Goal: Task Accomplishment & Management: Use online tool/utility

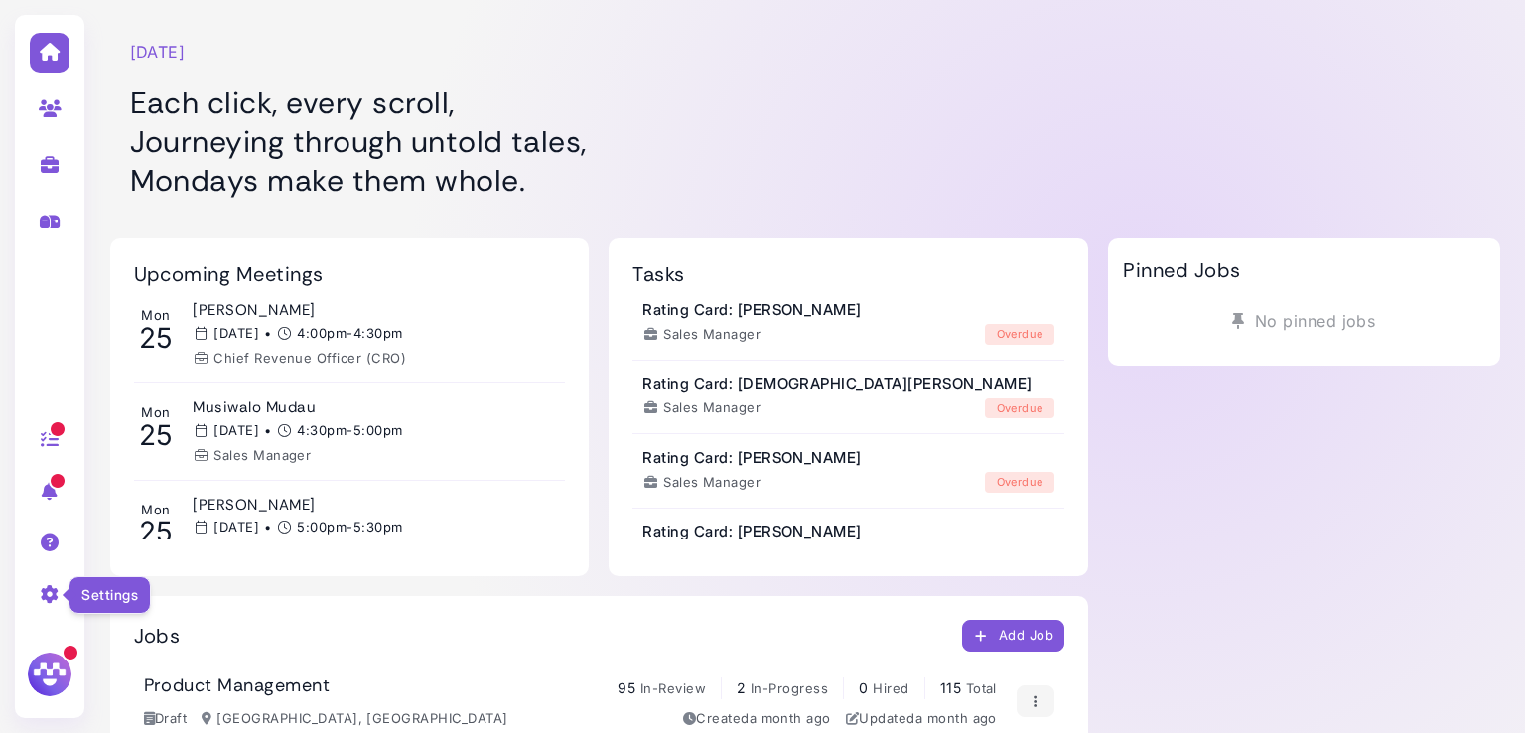
click at [45, 592] on icon at bounding box center [50, 594] width 23 height 18
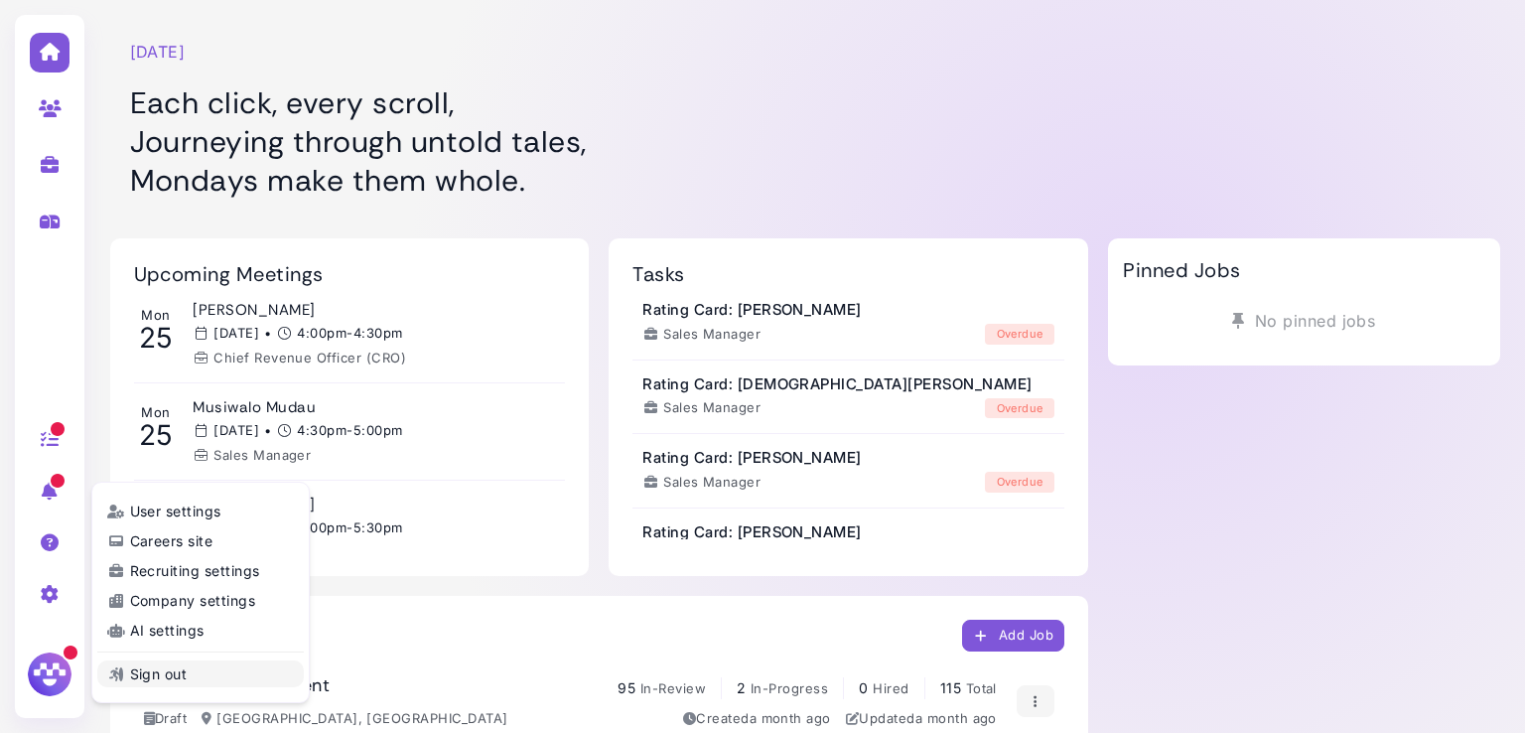
click at [167, 672] on link "Sign out" at bounding box center [200, 673] width 207 height 27
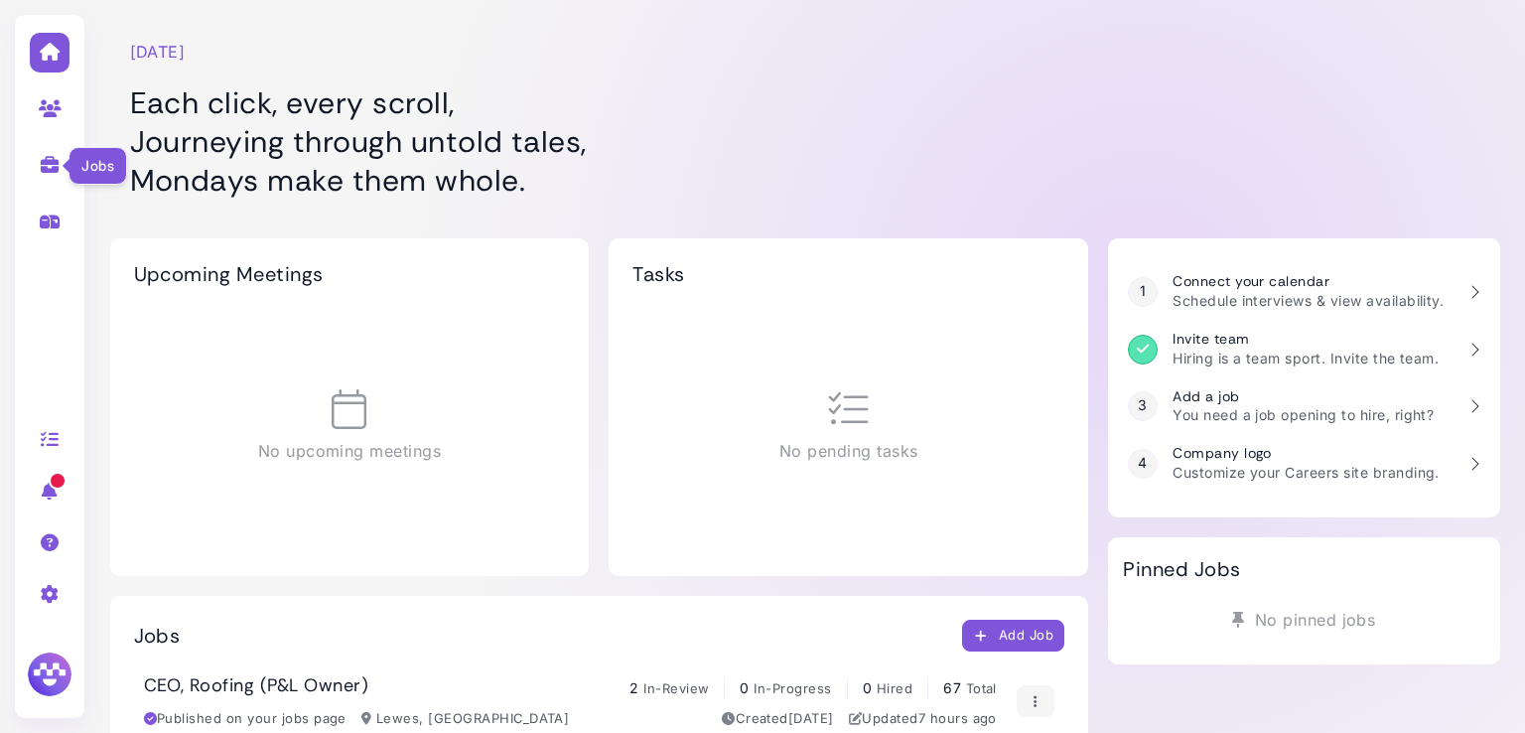
click at [44, 159] on icon at bounding box center [50, 165] width 23 height 18
select select "**********"
select select "**"
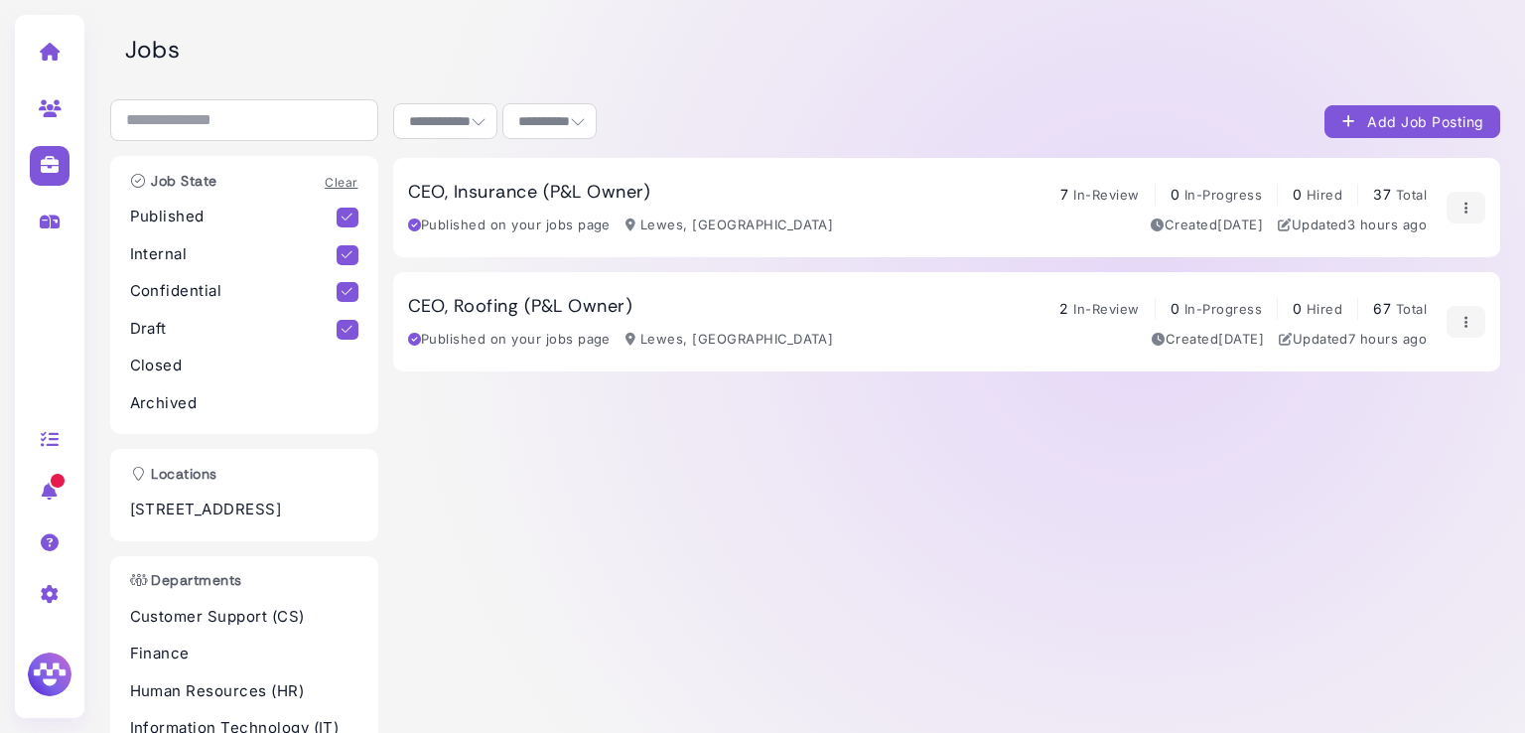
click at [492, 189] on h3 "CEO, Insurance (P&L Owner)" at bounding box center [529, 193] width 243 height 22
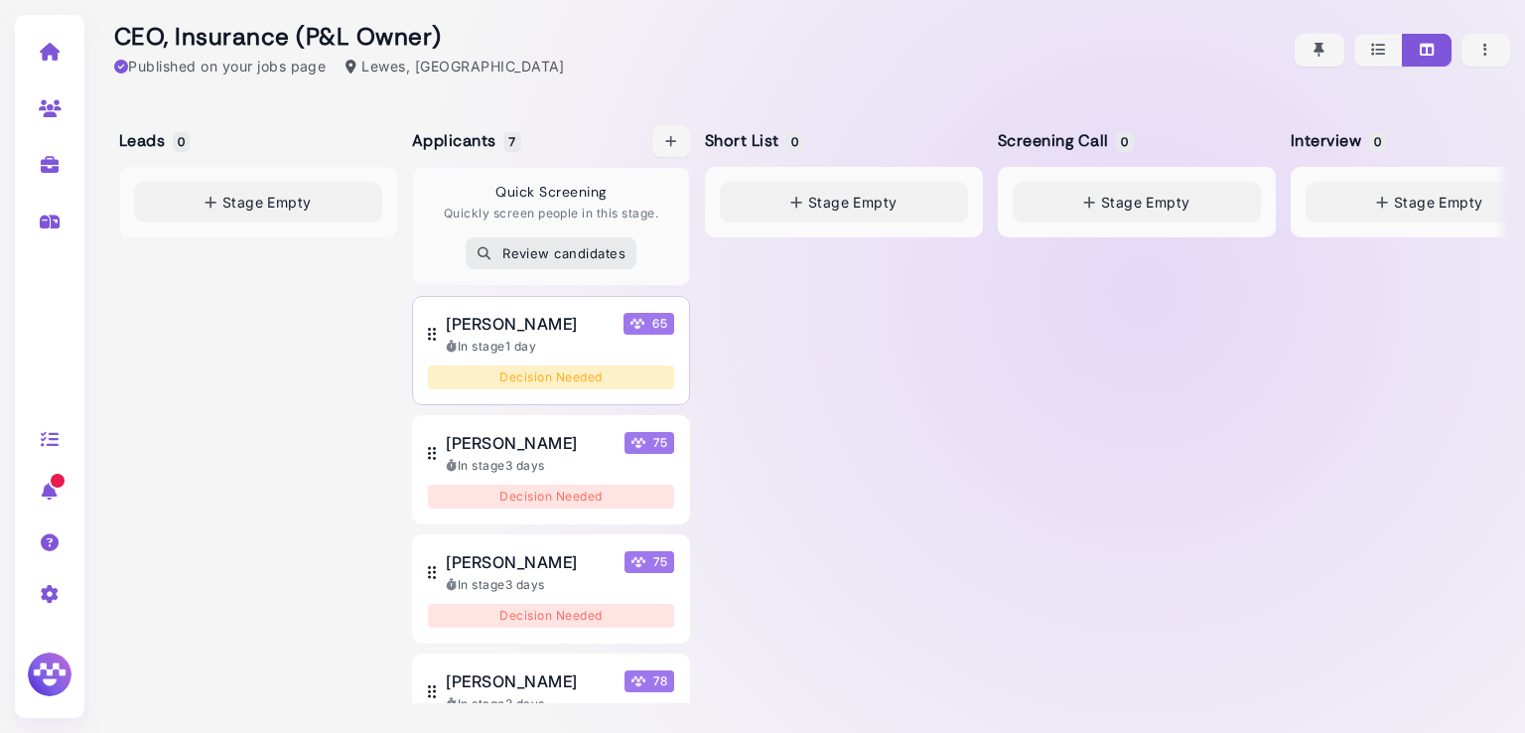
click at [508, 330] on span "[PERSON_NAME]" at bounding box center [511, 324] width 131 height 24
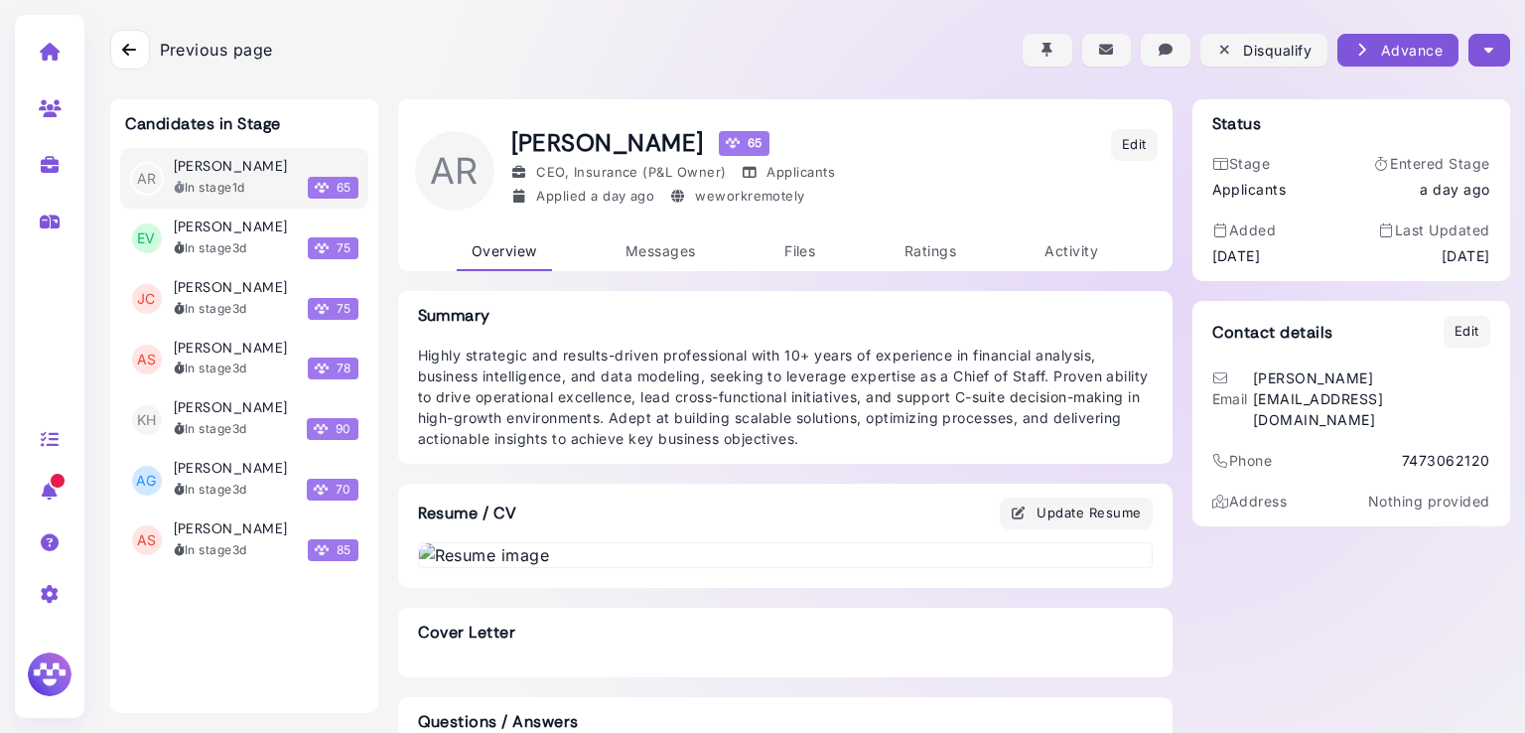
click at [127, 57] on icon at bounding box center [129, 50] width 14 height 16
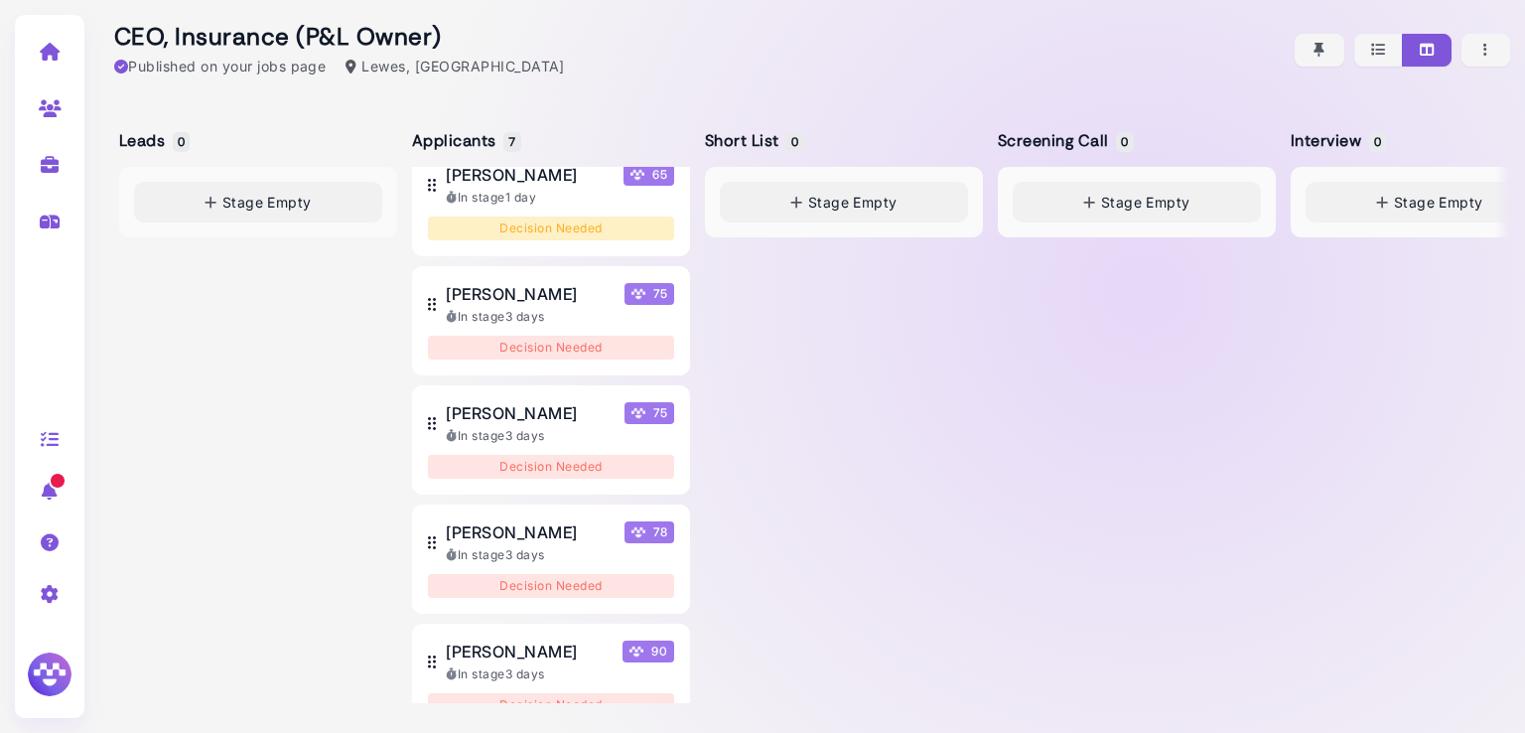
scroll to position [296, 0]
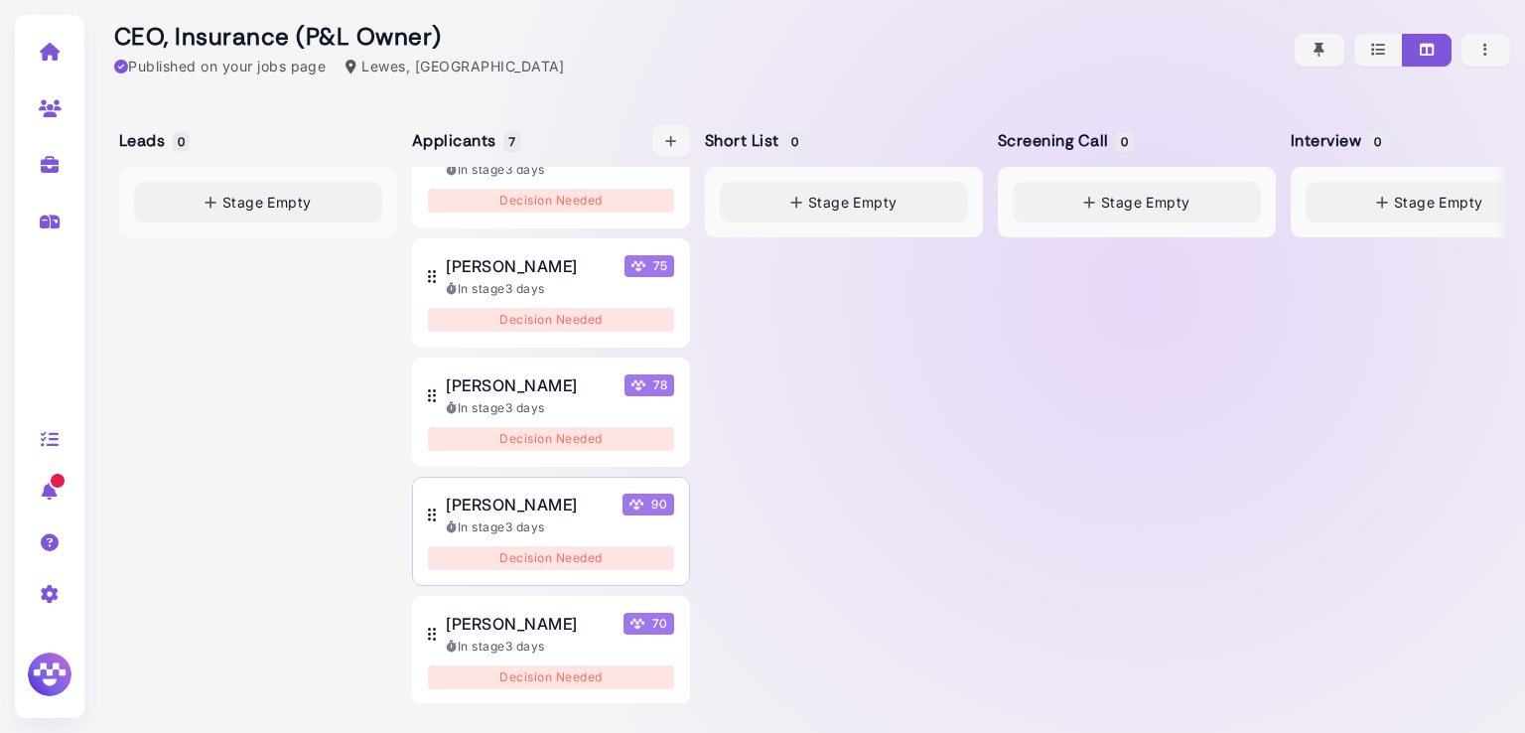
click at [541, 508] on span "[PERSON_NAME]" at bounding box center [511, 505] width 131 height 24
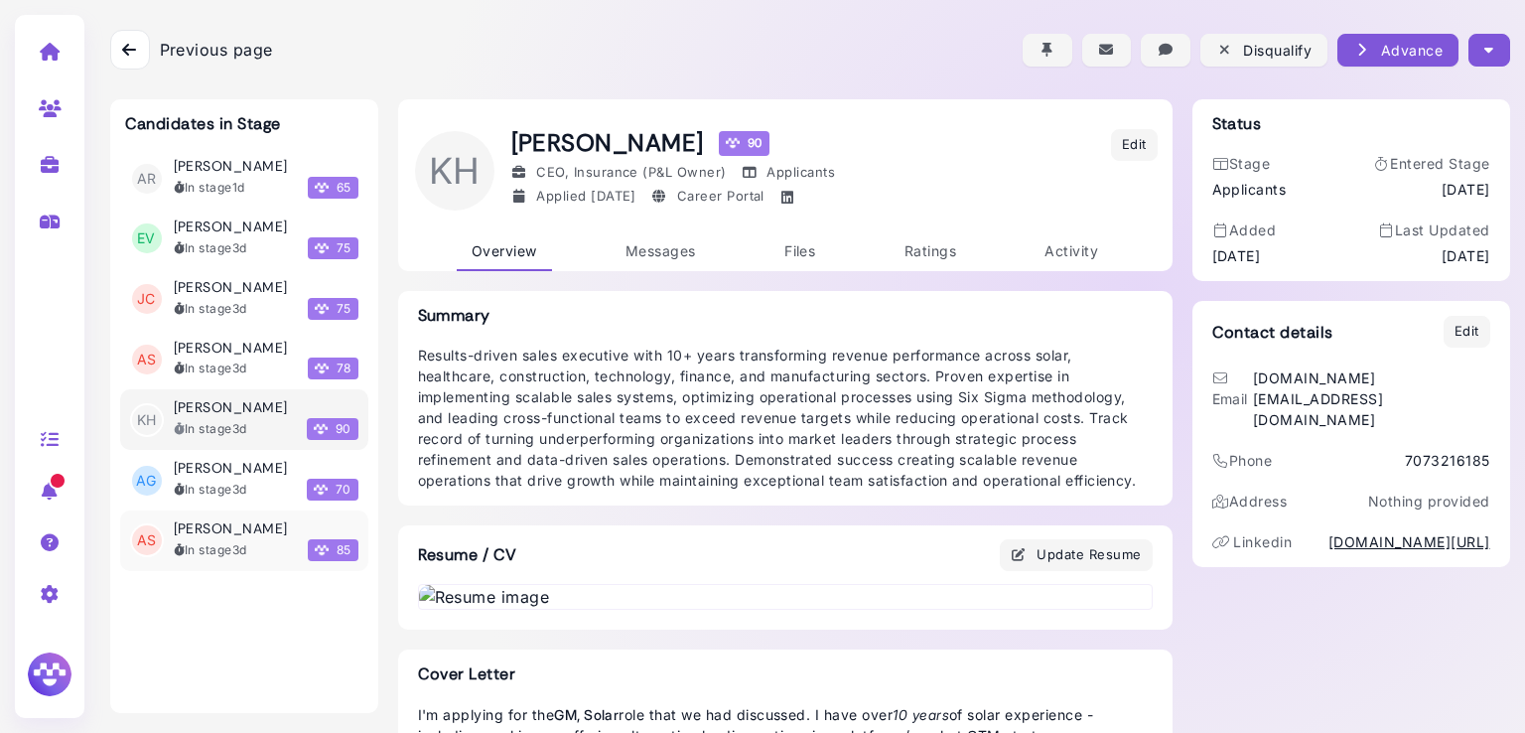
click at [255, 522] on h3 "[PERSON_NAME]" at bounding box center [231, 528] width 114 height 17
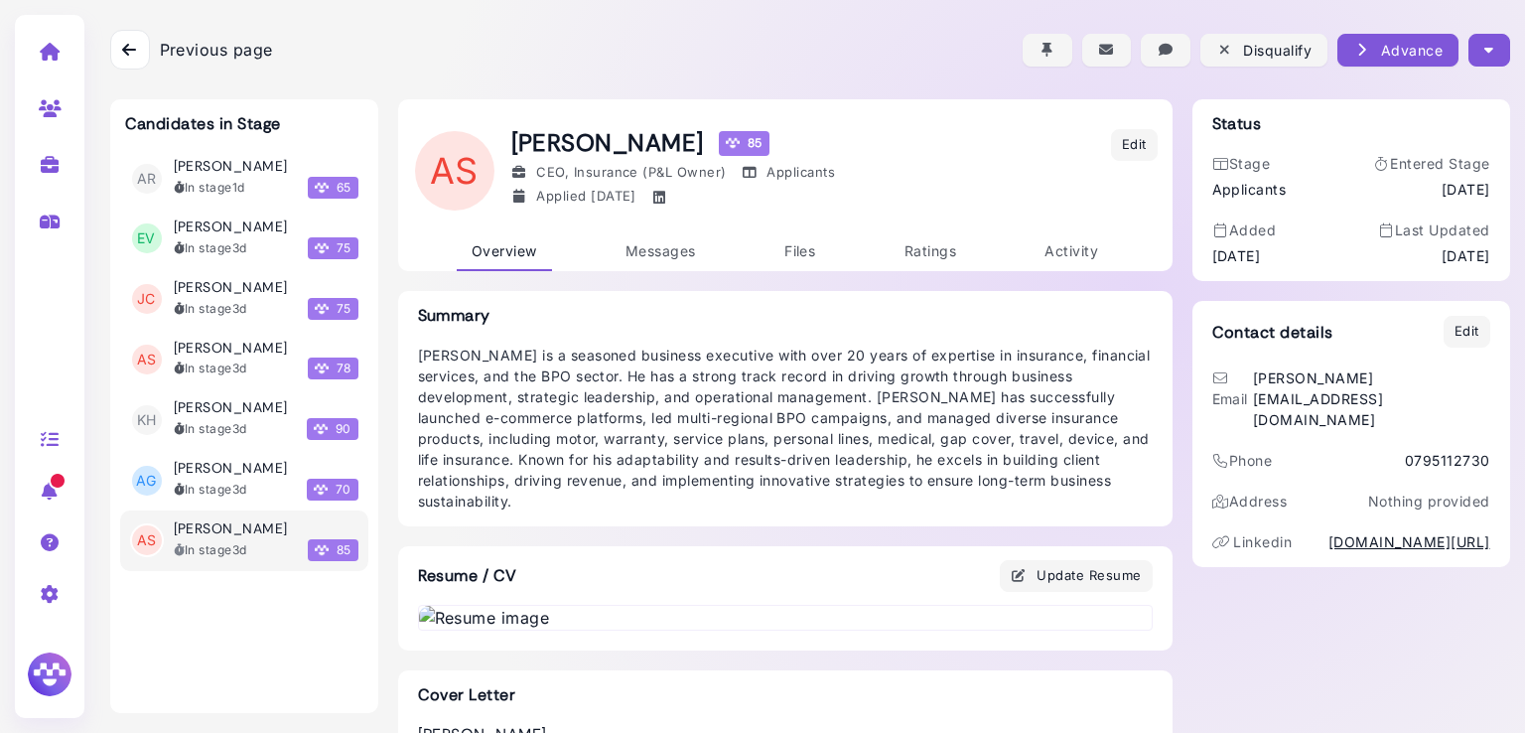
click at [254, 650] on div "AR [PERSON_NAME] In stage 1d 65 EV [PERSON_NAME] In stage 3d 75 [PERSON_NAME] I…" at bounding box center [244, 420] width 268 height 544
click at [129, 49] on div at bounding box center [130, 50] width 40 height 40
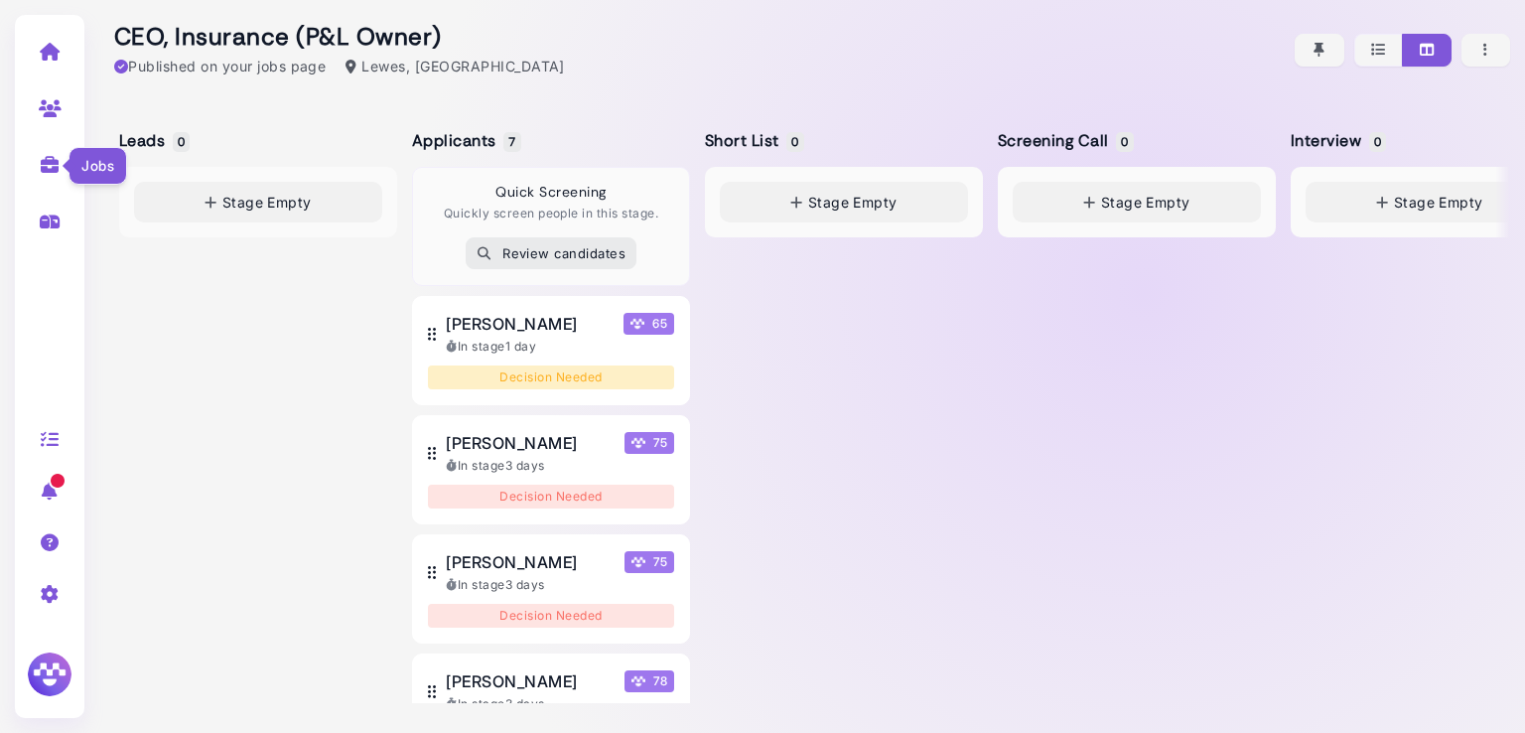
click at [51, 164] on icon at bounding box center [50, 165] width 23 height 18
select select "**********"
select select "**"
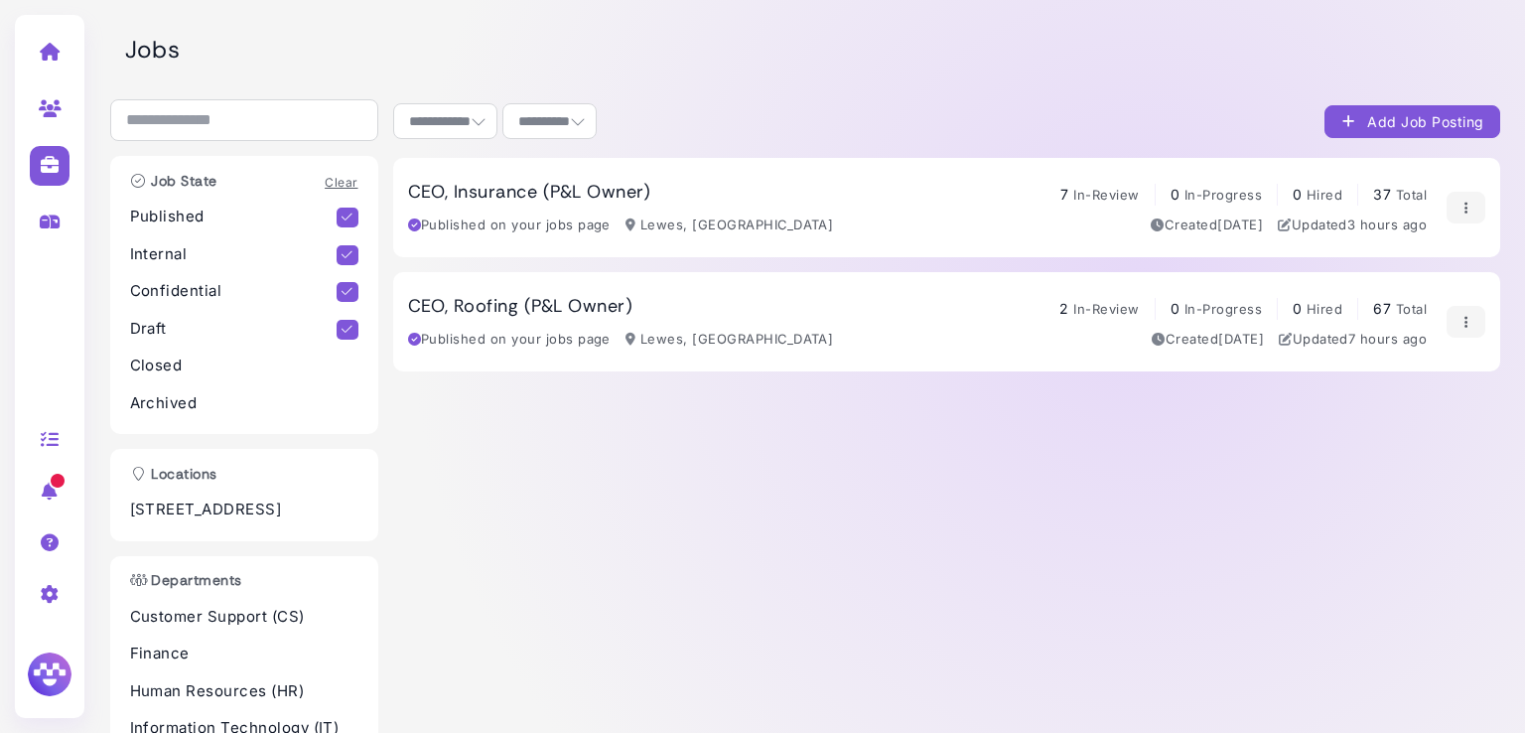
click at [478, 298] on h3 "CEO, Roofing (P&L Owner)" at bounding box center [520, 307] width 225 height 22
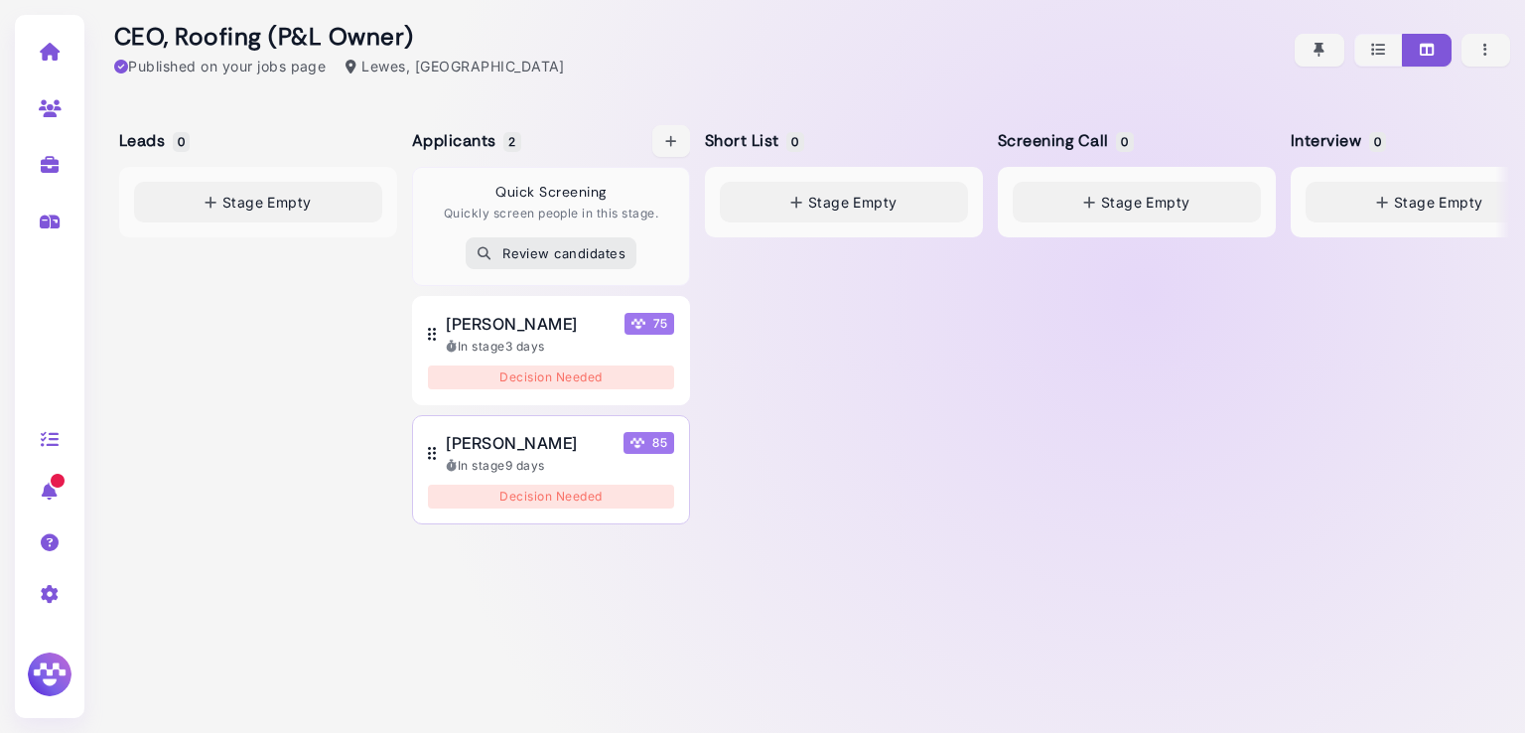
click at [517, 436] on span "[PERSON_NAME]" at bounding box center [511, 443] width 131 height 24
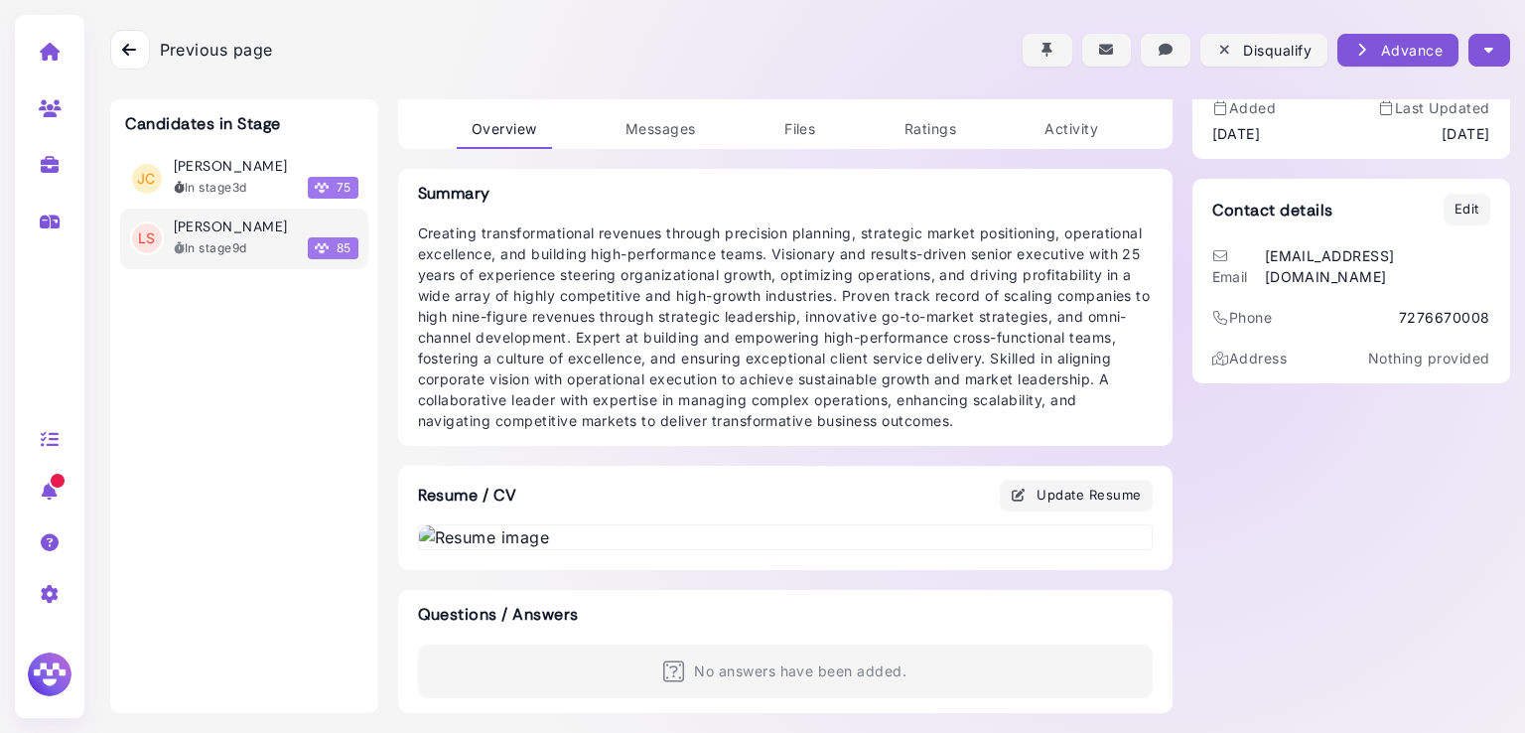
scroll to position [874, 0]
click at [577, 525] on img at bounding box center [785, 537] width 733 height 24
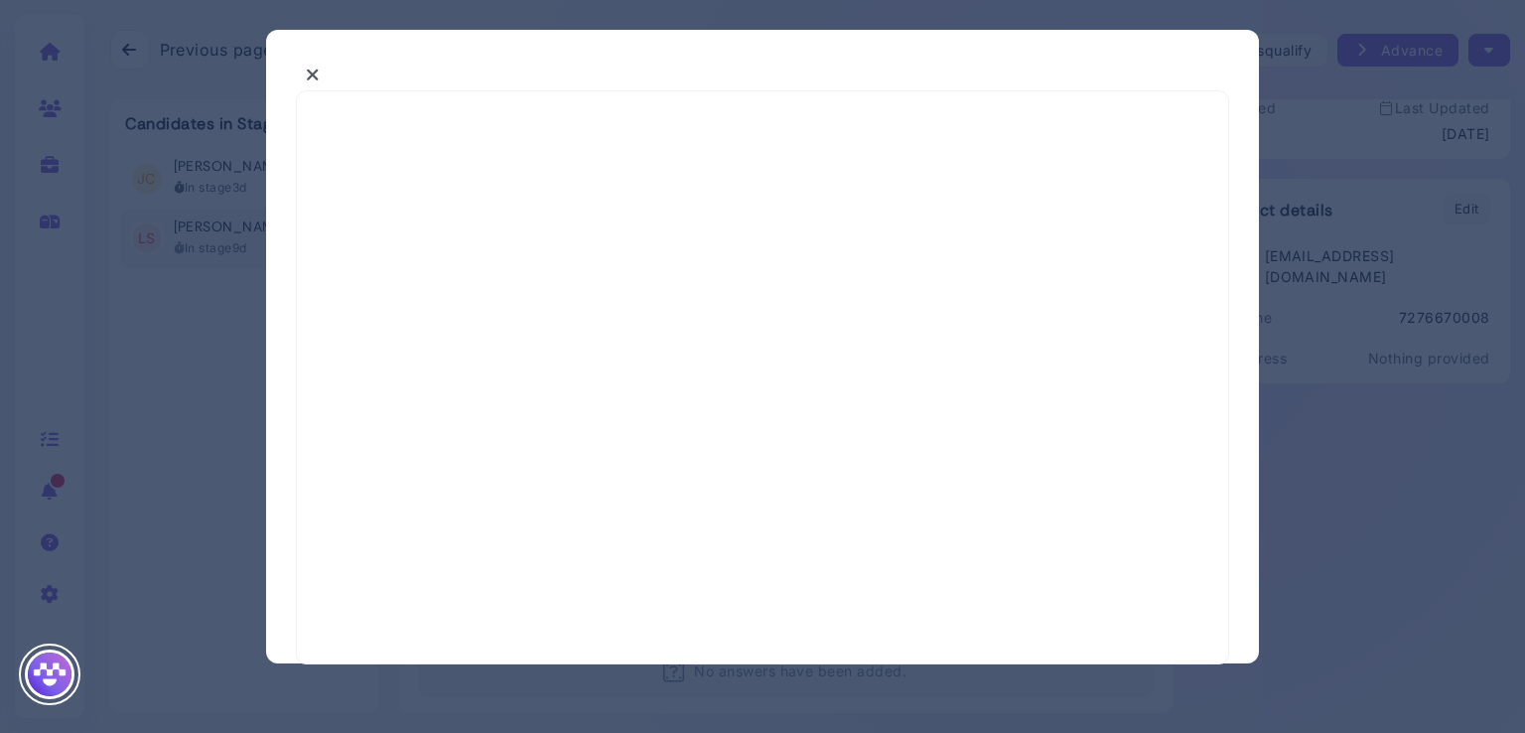
select select "*"
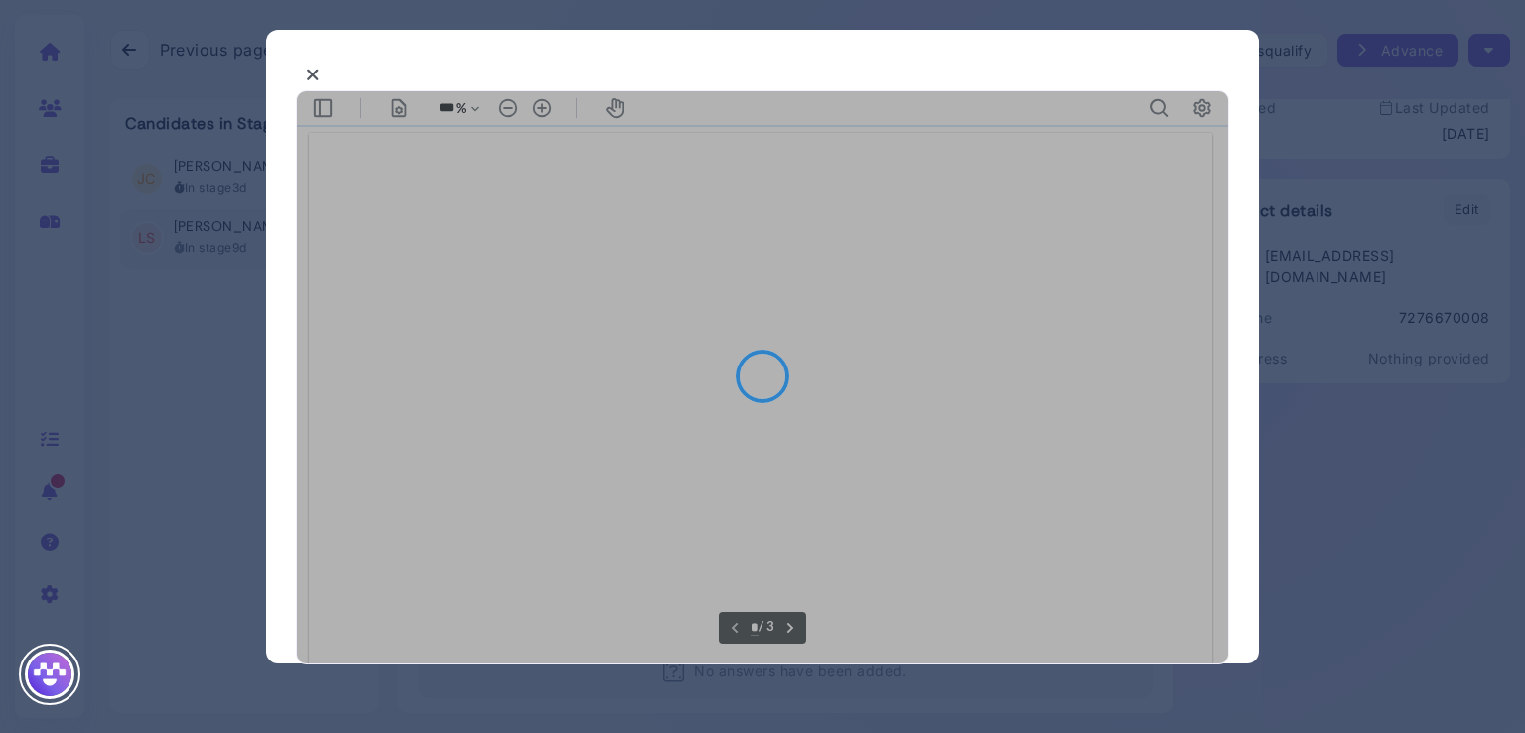
type input "***"
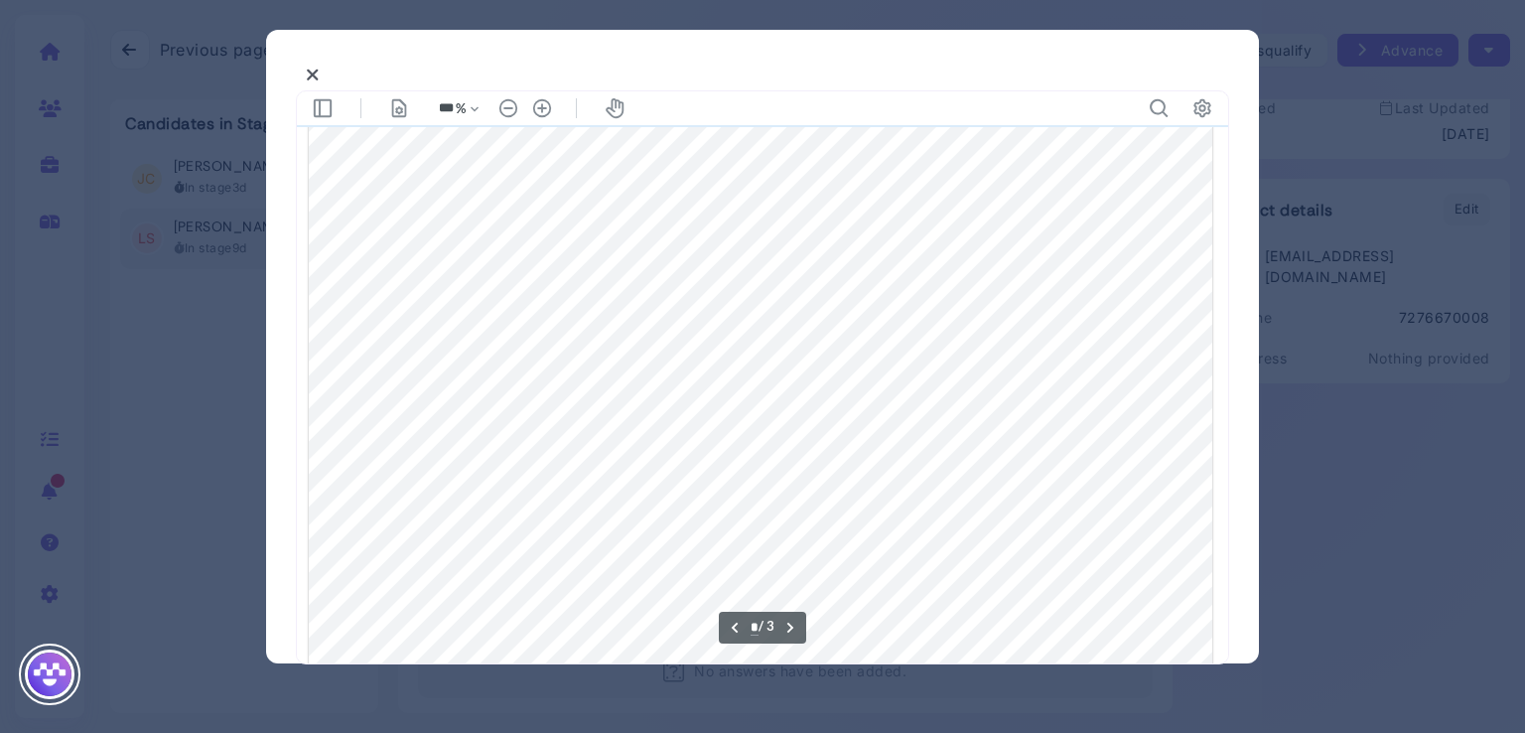
scroll to position [1708, 0]
type input "*"
click at [312, 73] on icon at bounding box center [313, 75] width 14 height 21
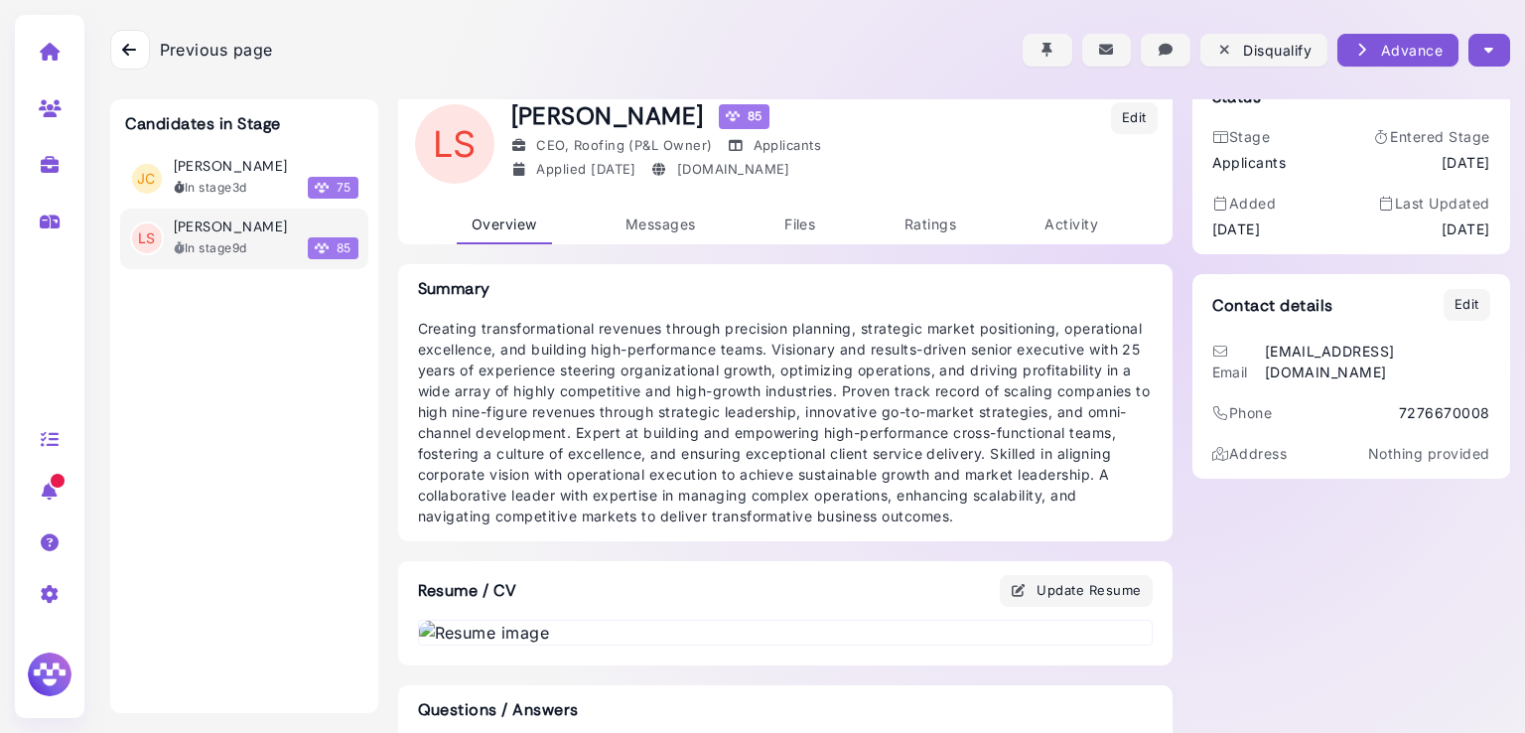
scroll to position [26, 0]
click at [775, 213] on link "Files" at bounding box center [800, 226] width 61 height 39
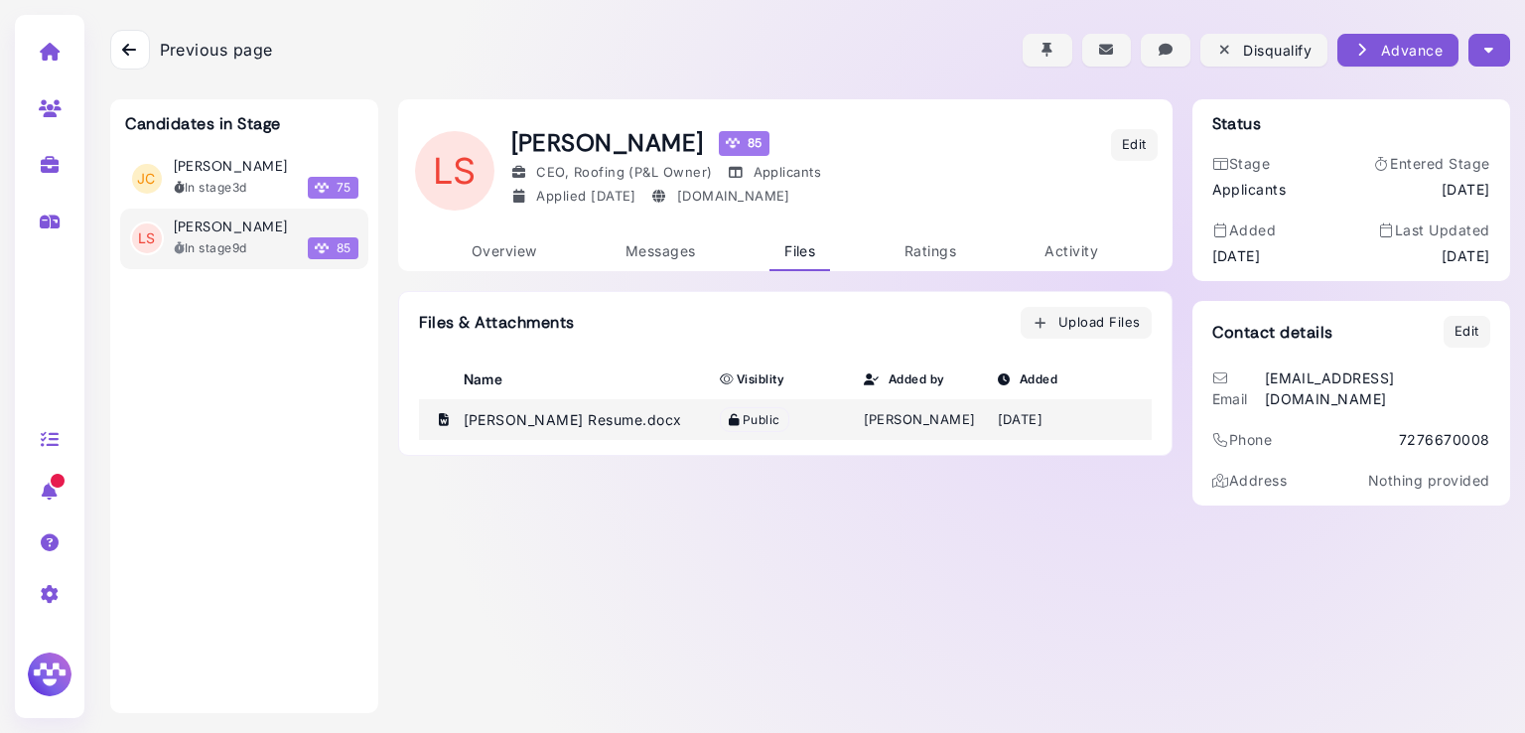
click at [882, 412] on div "[PERSON_NAME]" at bounding box center [923, 420] width 119 height 20
